Goal: Check status

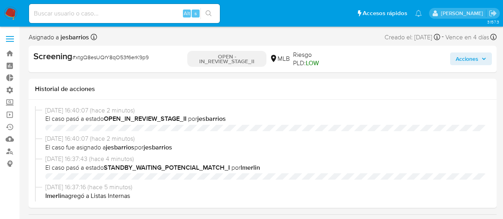
select select "10"
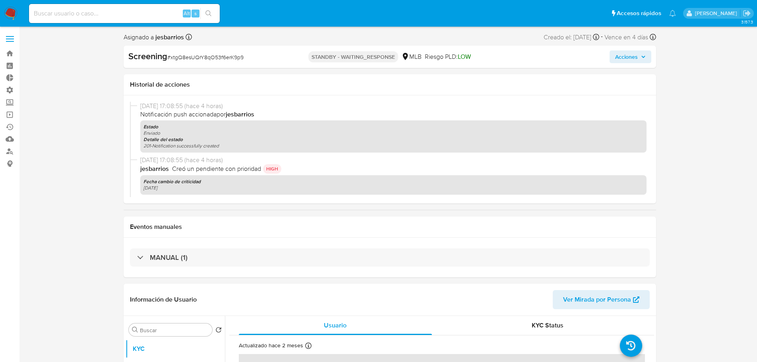
select select "10"
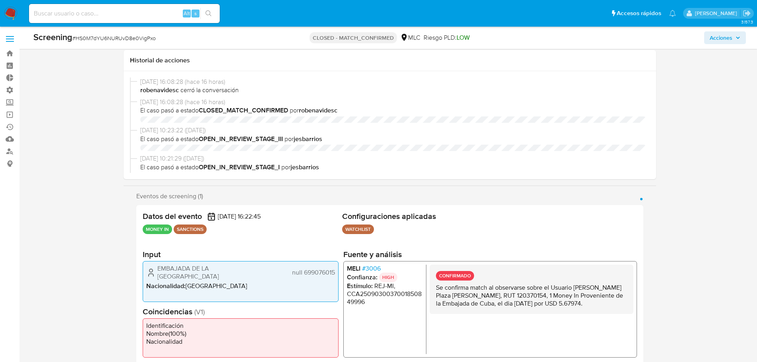
select select "10"
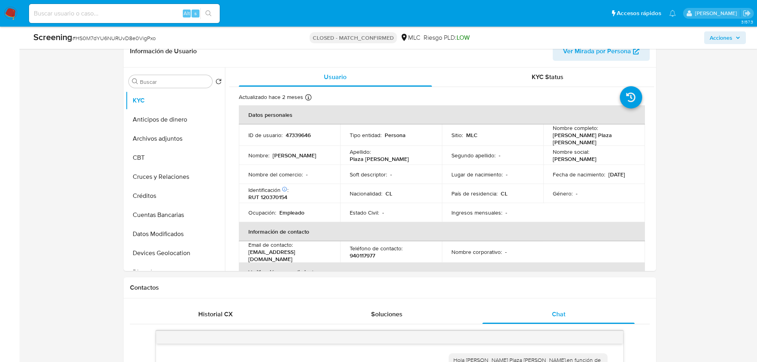
scroll to position [136, 0]
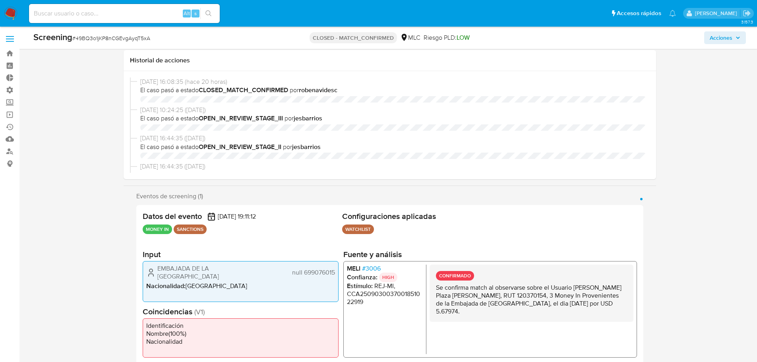
select select "10"
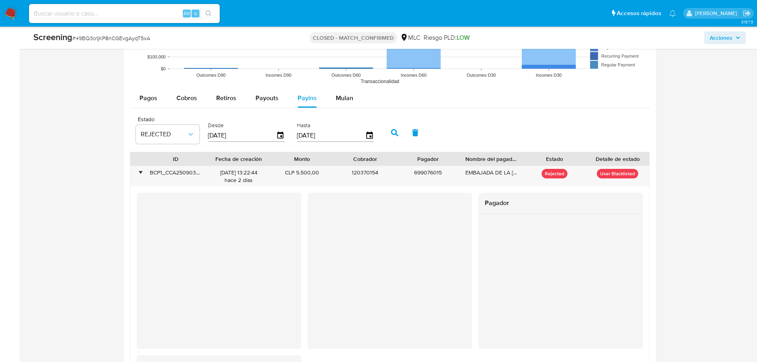
scroll to position [318, 0]
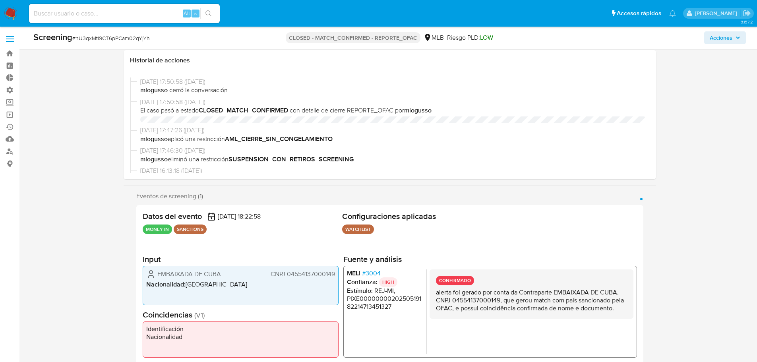
select select "10"
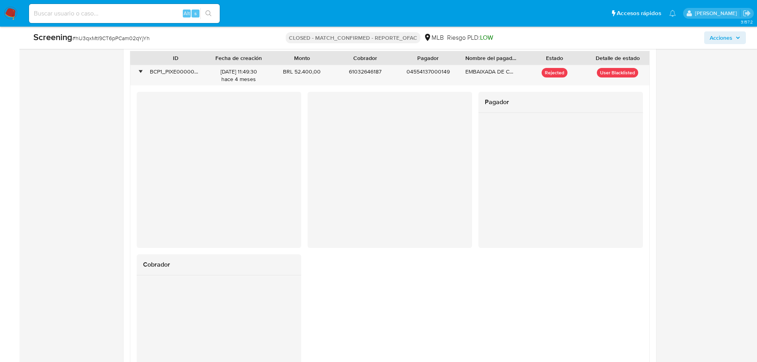
scroll to position [355, 0]
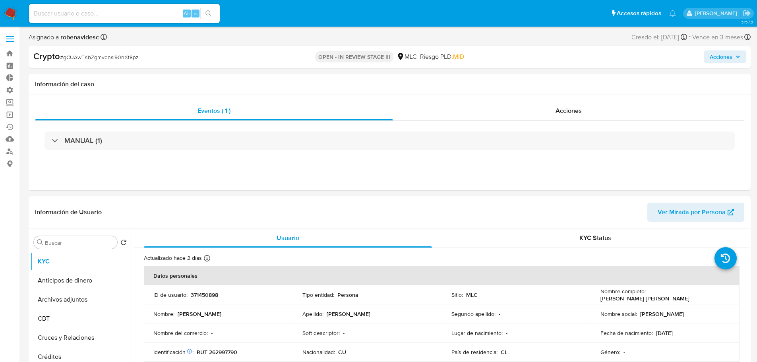
select select "10"
